Goal: Task Accomplishment & Management: Use online tool/utility

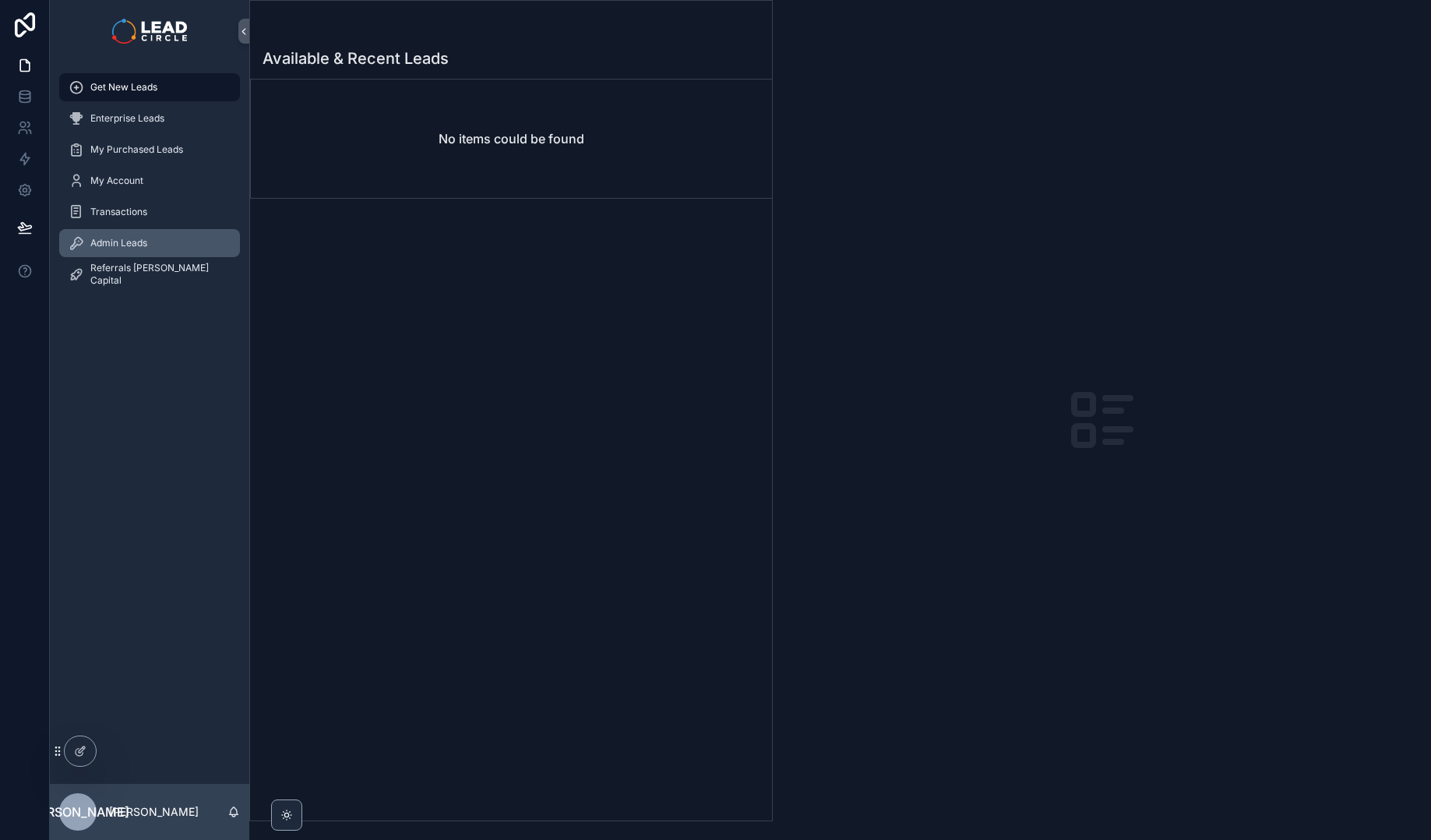
click at [208, 238] on div "Admin Leads" at bounding box center [150, 243] width 162 height 25
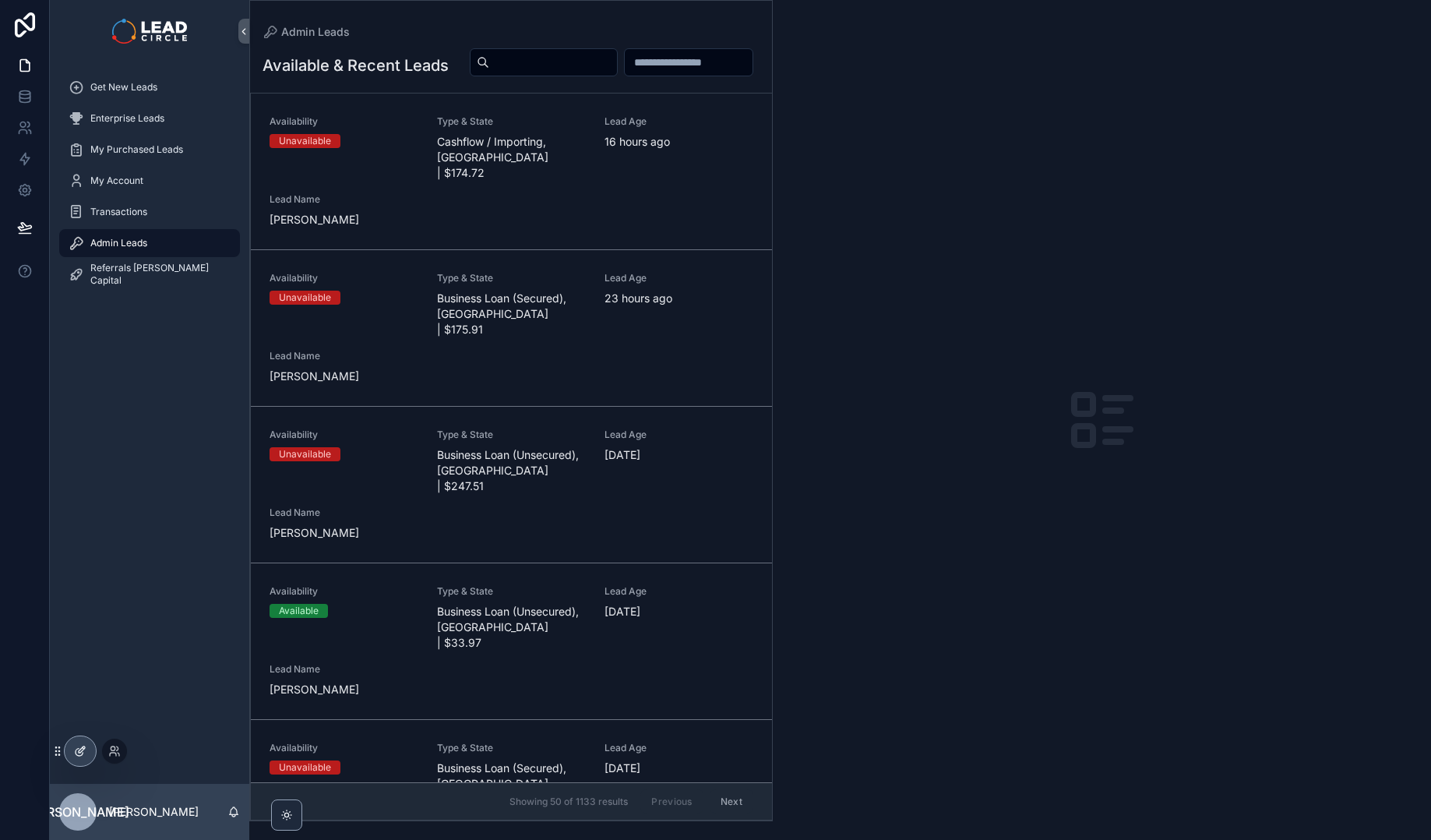
click at [78, 744] on icon at bounding box center [80, 750] width 12 height 12
click at [146, 95] on div "Get New Leads" at bounding box center [150, 87] width 162 height 25
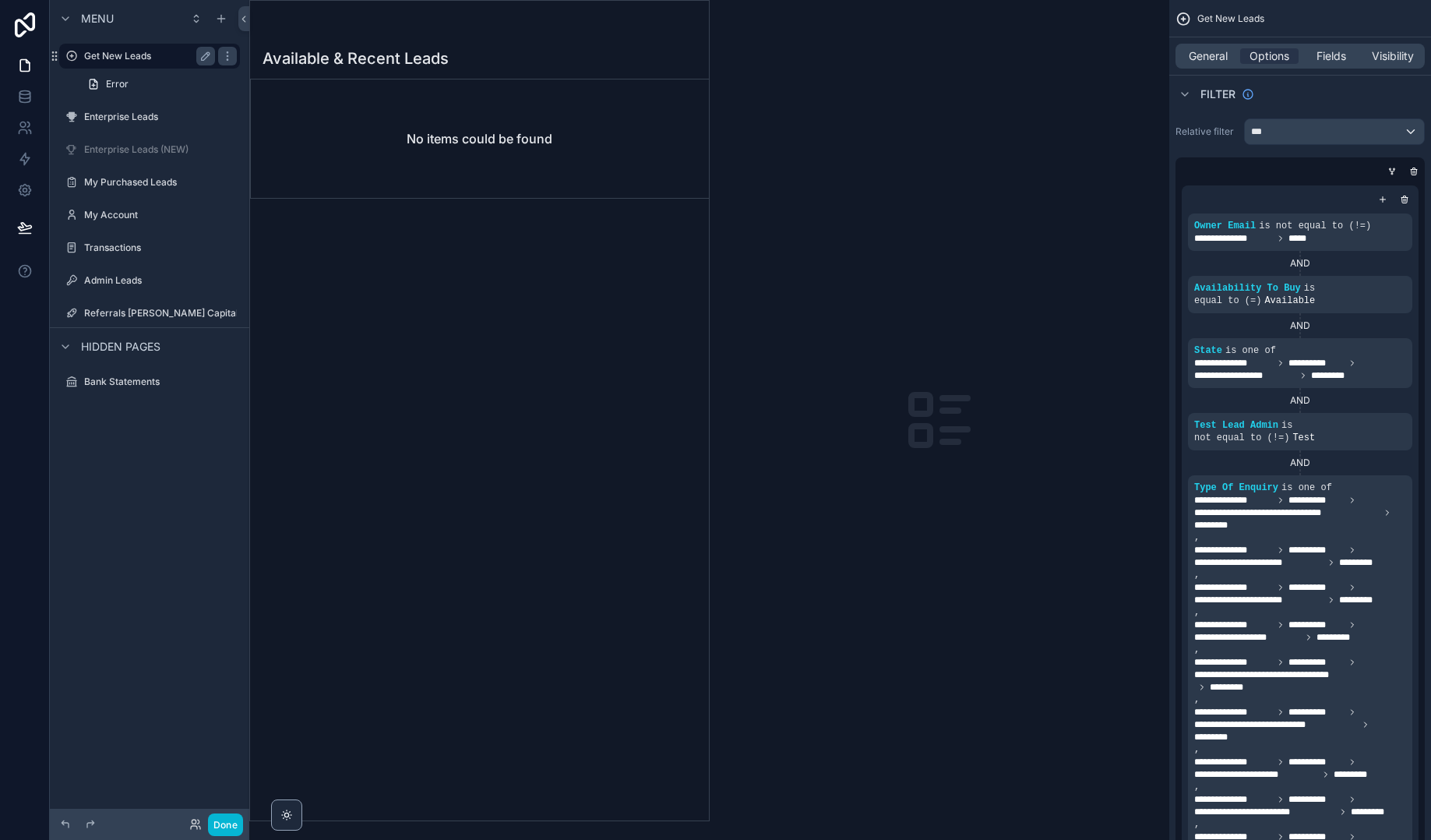
click at [132, 59] on label "Get New Leads" at bounding box center [146, 56] width 125 height 12
click at [580, 279] on div "scrollable content" at bounding box center [479, 410] width 458 height 819
drag, startPoint x: 897, startPoint y: 470, endPoint x: 940, endPoint y: 542, distance: 83.9
click at [937, 538] on div "scrollable content" at bounding box center [940, 420] width 460 height 840
click at [236, 818] on button "Done" at bounding box center [225, 824] width 35 height 22
